Goal: Task Accomplishment & Management: Manage account settings

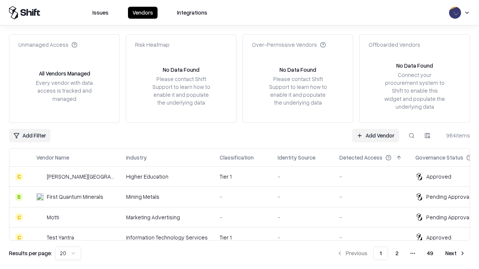
click at [375, 135] on link "Add Vendor" at bounding box center [375, 135] width 47 height 13
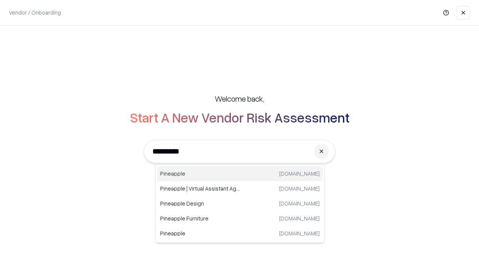
click at [240, 174] on div "Pineapple [DOMAIN_NAME]" at bounding box center [239, 173] width 165 height 15
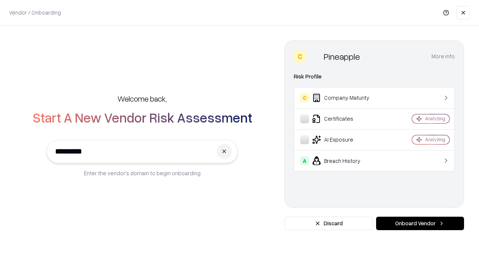
type input "*********"
click at [420, 224] on button "Onboard Vendor" at bounding box center [420, 223] width 88 height 13
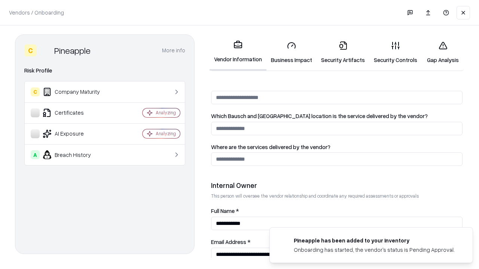
scroll to position [387, 0]
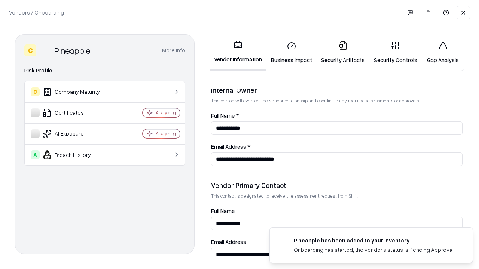
click at [291, 52] on link "Business Impact" at bounding box center [291, 52] width 50 height 35
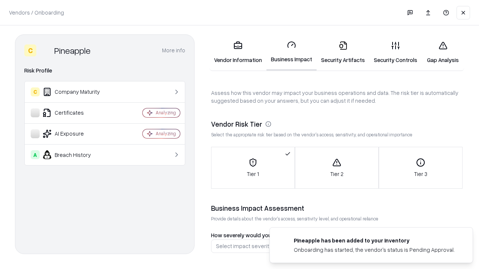
click at [343, 52] on link "Security Artifacts" at bounding box center [342, 52] width 53 height 35
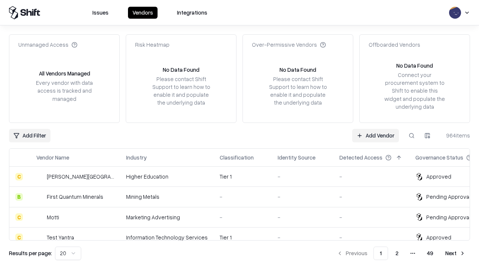
click at [375, 135] on link "Add Vendor" at bounding box center [375, 135] width 47 height 13
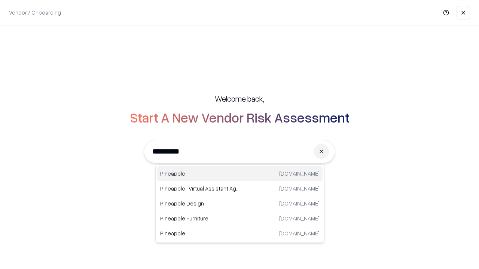
click at [240, 174] on div "Pineapple [DOMAIN_NAME]" at bounding box center [239, 173] width 165 height 15
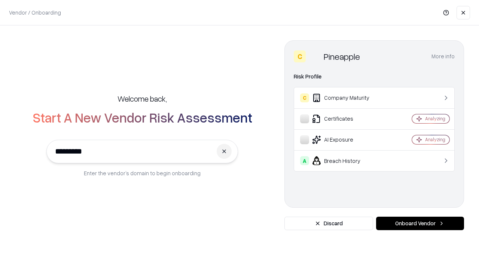
type input "*********"
click at [420, 224] on button "Onboard Vendor" at bounding box center [420, 223] width 88 height 13
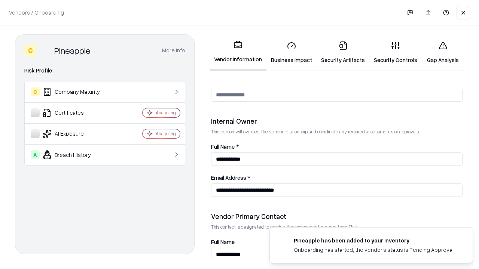
scroll to position [387, 0]
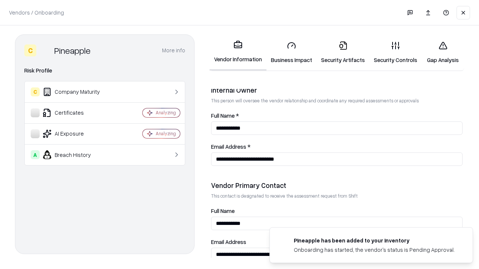
click at [442, 52] on link "Gap Analysis" at bounding box center [442, 52] width 42 height 35
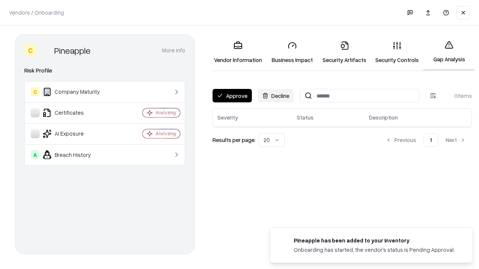
click at [232, 96] on button "Approve" at bounding box center [231, 95] width 39 height 13
